Goal: Navigation & Orientation: Find specific page/section

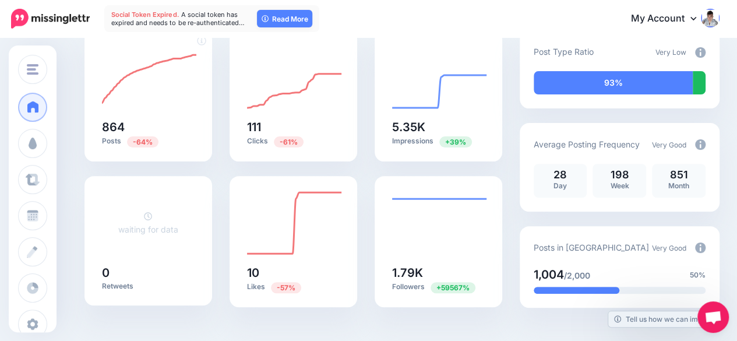
scroll to position [116, 0]
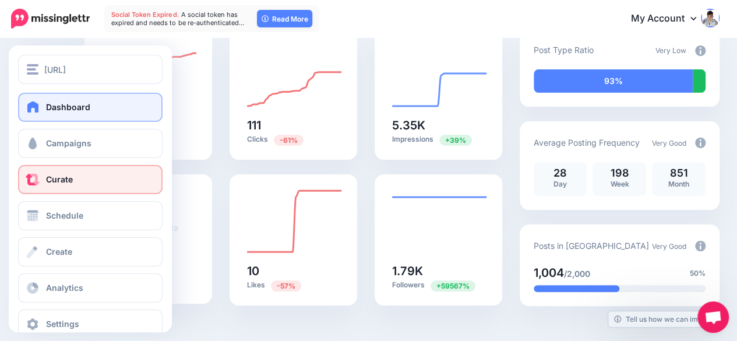
click at [61, 179] on span "Curate" at bounding box center [59, 179] width 27 height 10
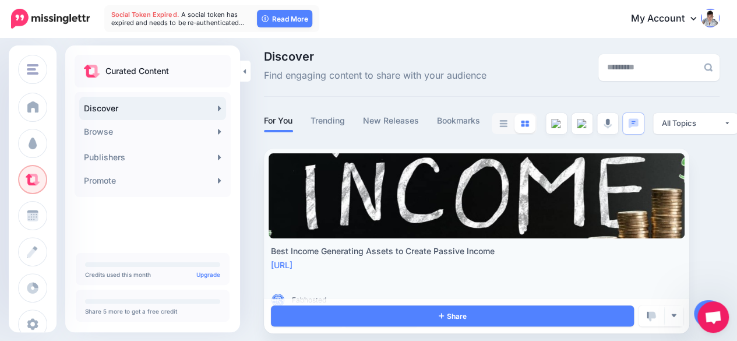
scroll to position [15, 0]
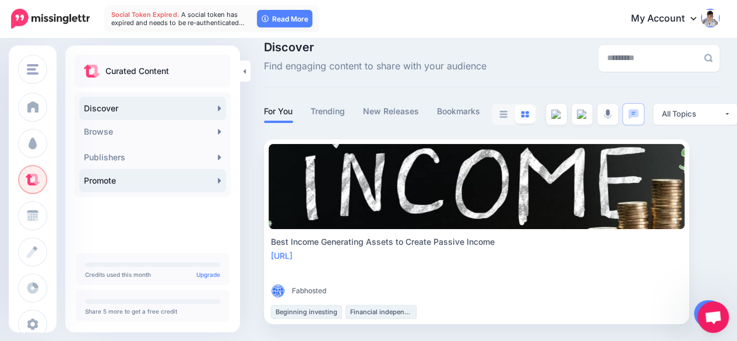
click at [162, 178] on link "Promote" at bounding box center [152, 180] width 147 height 23
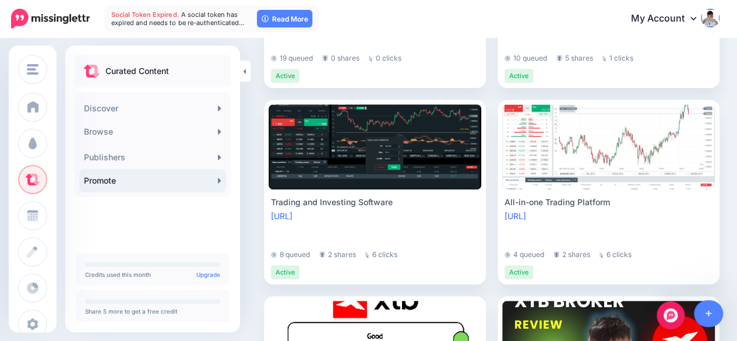
scroll to position [408, 0]
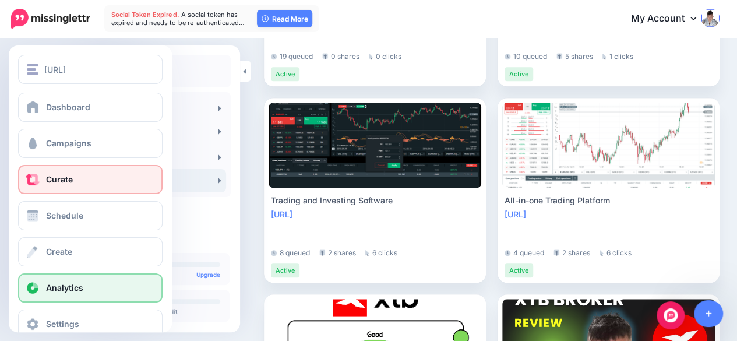
click at [63, 284] on span "Analytics" at bounding box center [64, 287] width 37 height 10
